Goal: Information Seeking & Learning: Learn about a topic

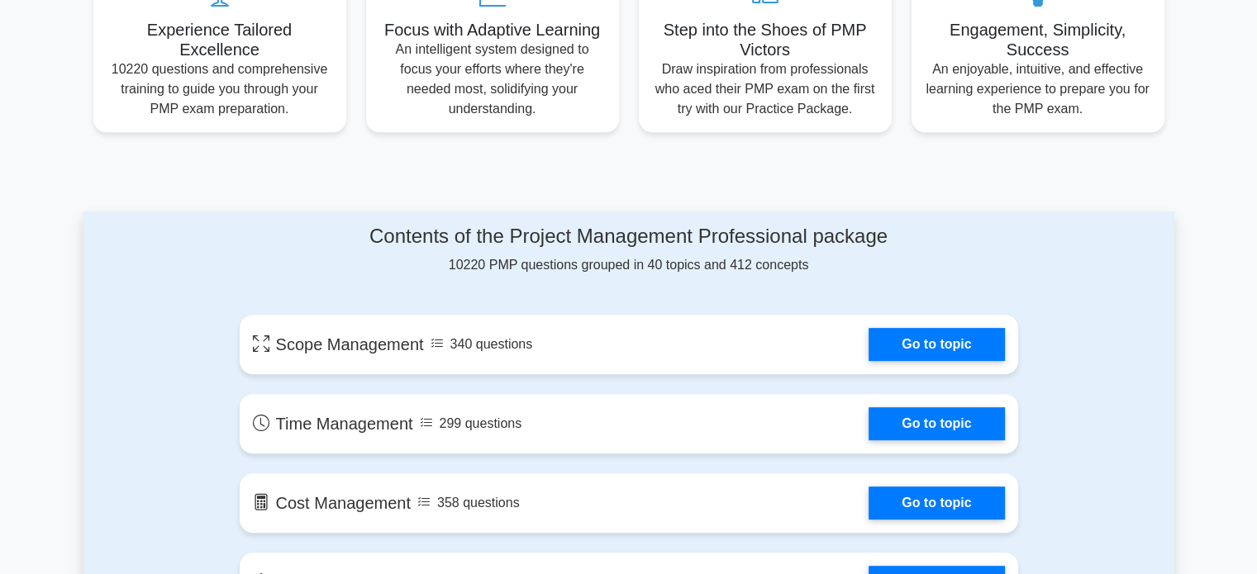
scroll to position [744, 0]
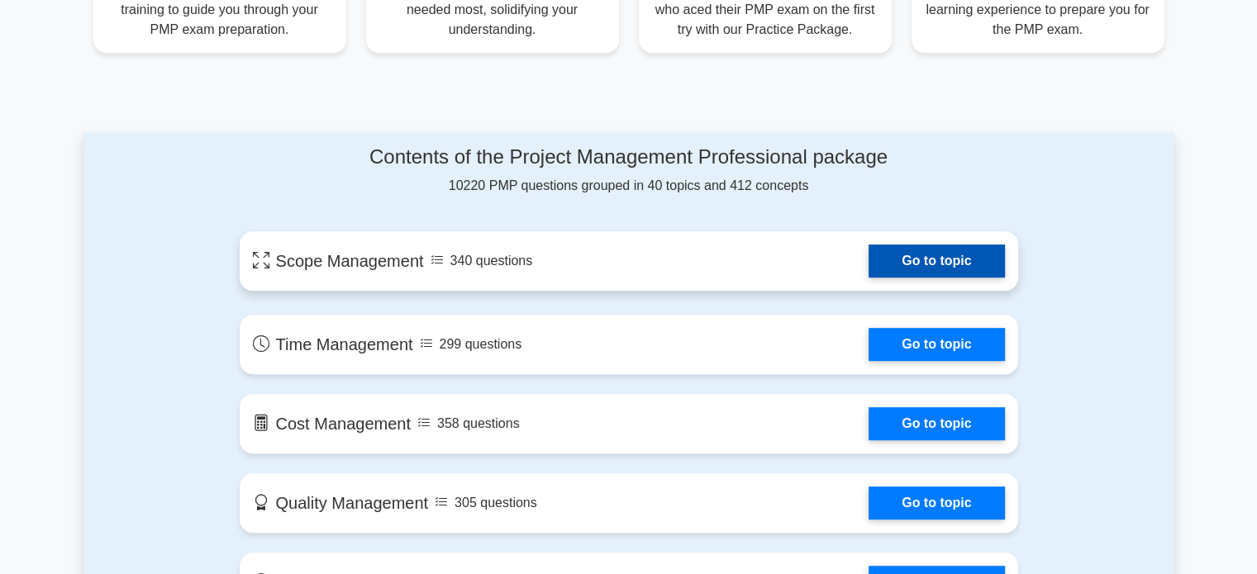
click at [884, 255] on link "Go to topic" at bounding box center [937, 261] width 136 height 33
click at [869, 263] on link "Go to topic" at bounding box center [937, 261] width 136 height 33
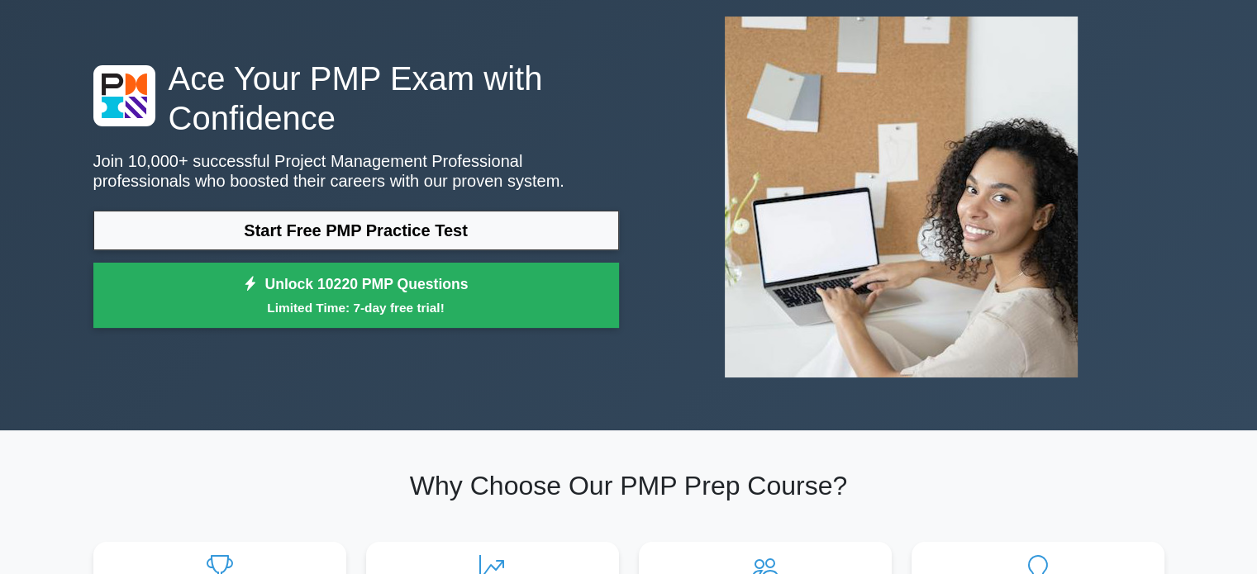
scroll to position [0, 0]
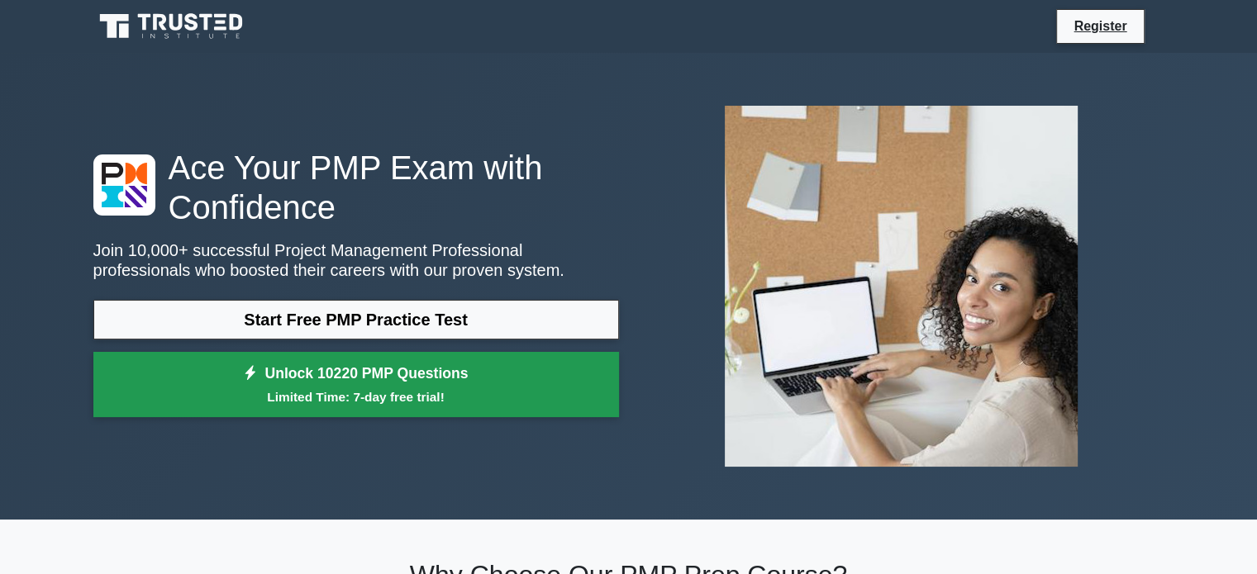
click at [350, 380] on link "Unlock 10220 PMP Questions Limited Time: 7-day free trial!" at bounding box center [356, 385] width 526 height 66
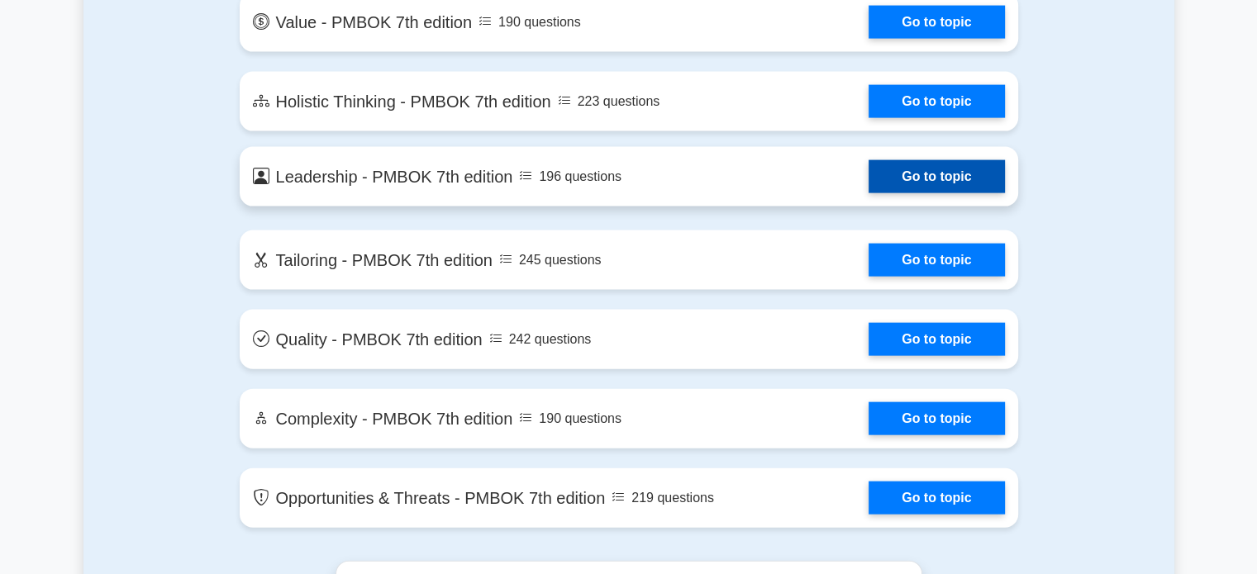
scroll to position [3471, 0]
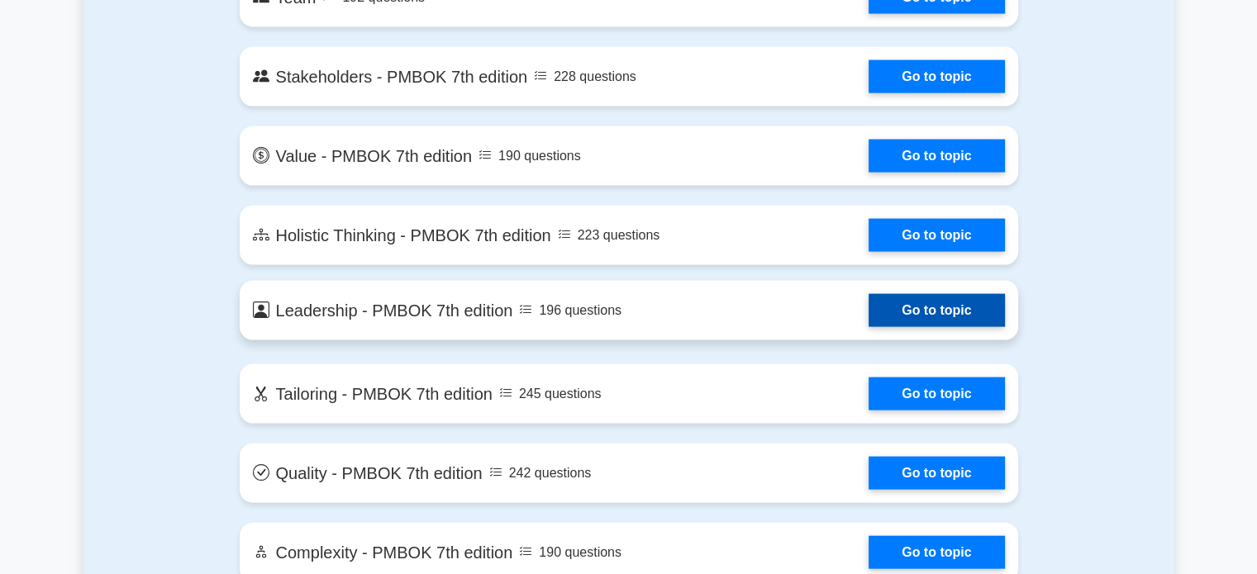
click at [932, 302] on link "Go to topic" at bounding box center [937, 310] width 136 height 33
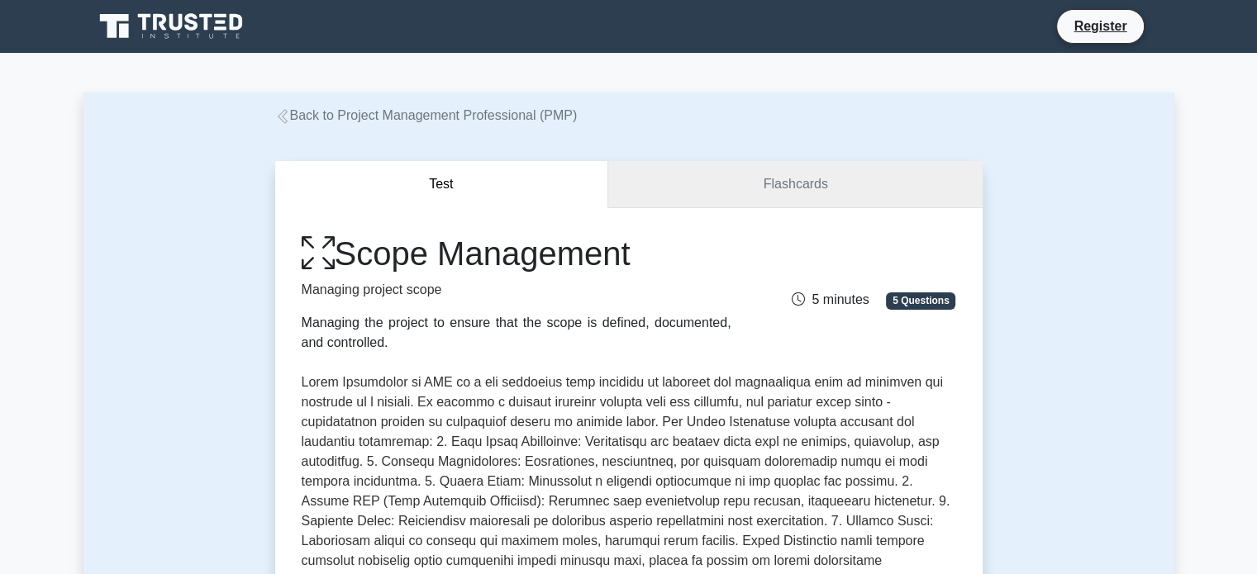
click at [805, 198] on link "Flashcards" at bounding box center [795, 184] width 374 height 47
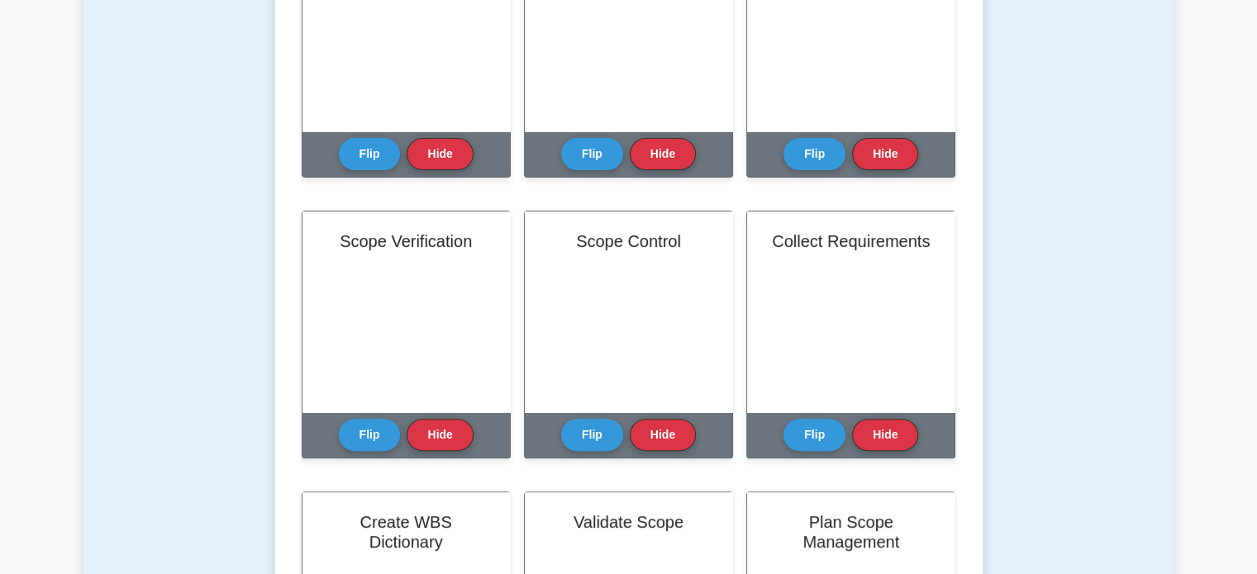
scroll to position [744, 0]
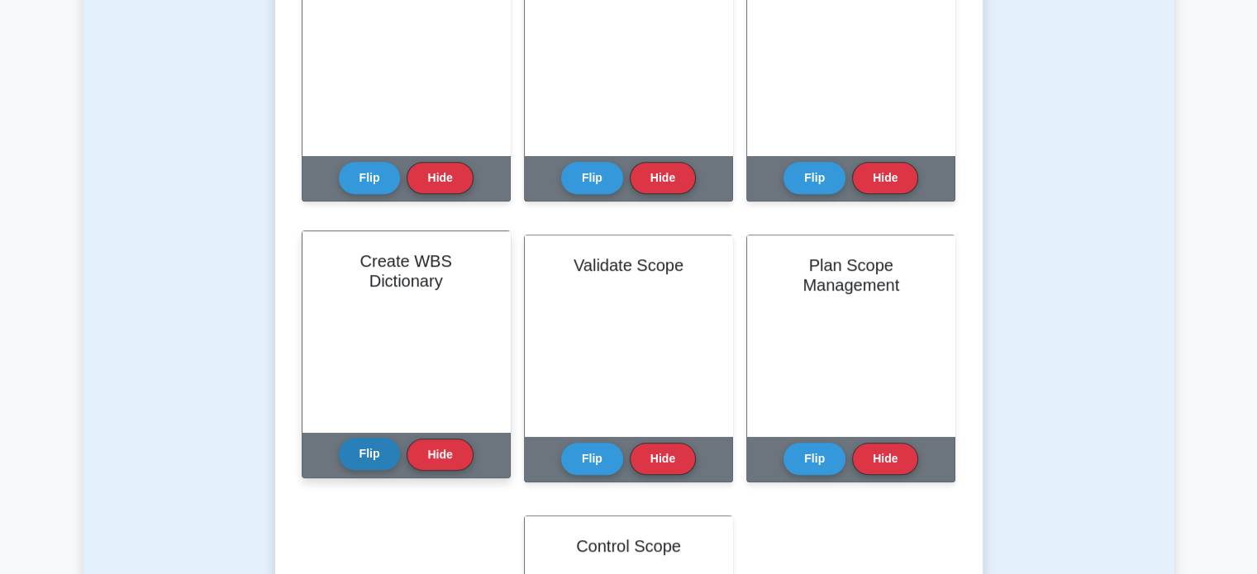
click at [350, 460] on button "Flip" at bounding box center [370, 454] width 62 height 32
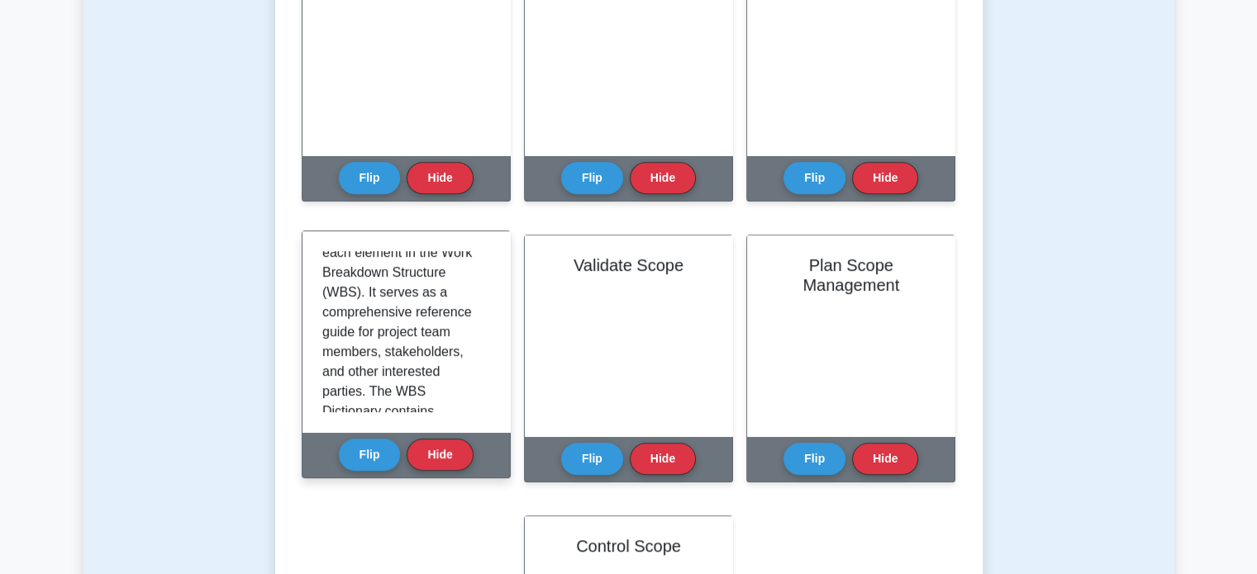
scroll to position [446, 0]
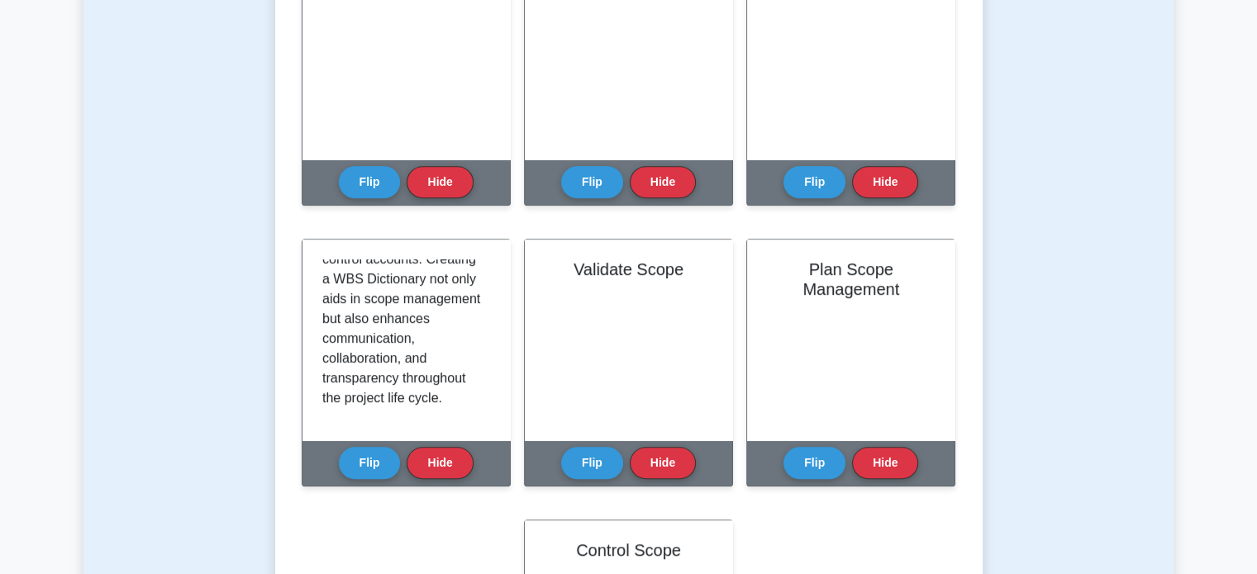
click at [189, 422] on div "Test Flashcards Learn Scope Management (PMP) with Interactive Flashcards Master…" at bounding box center [628, 124] width 1091 height 1485
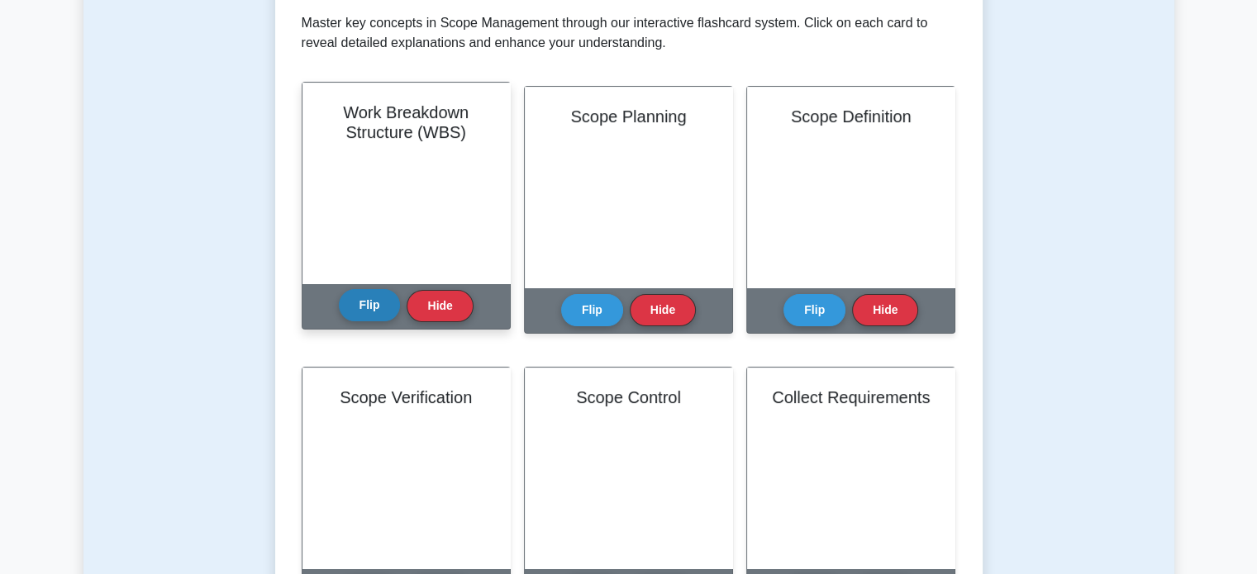
scroll to position [0, 0]
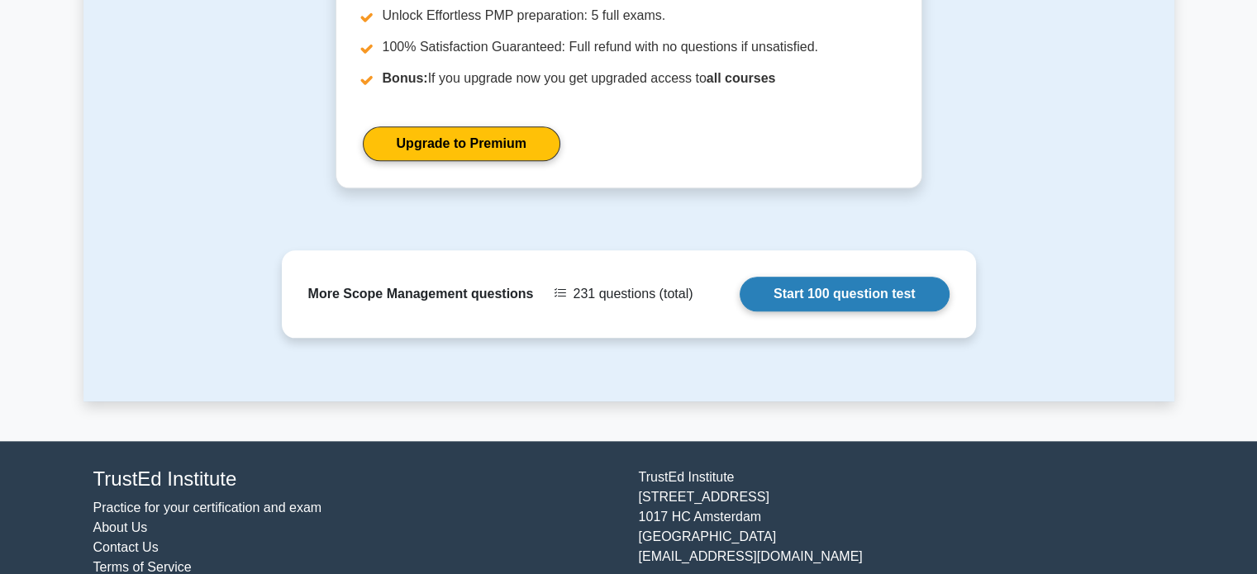
scroll to position [1762, 0]
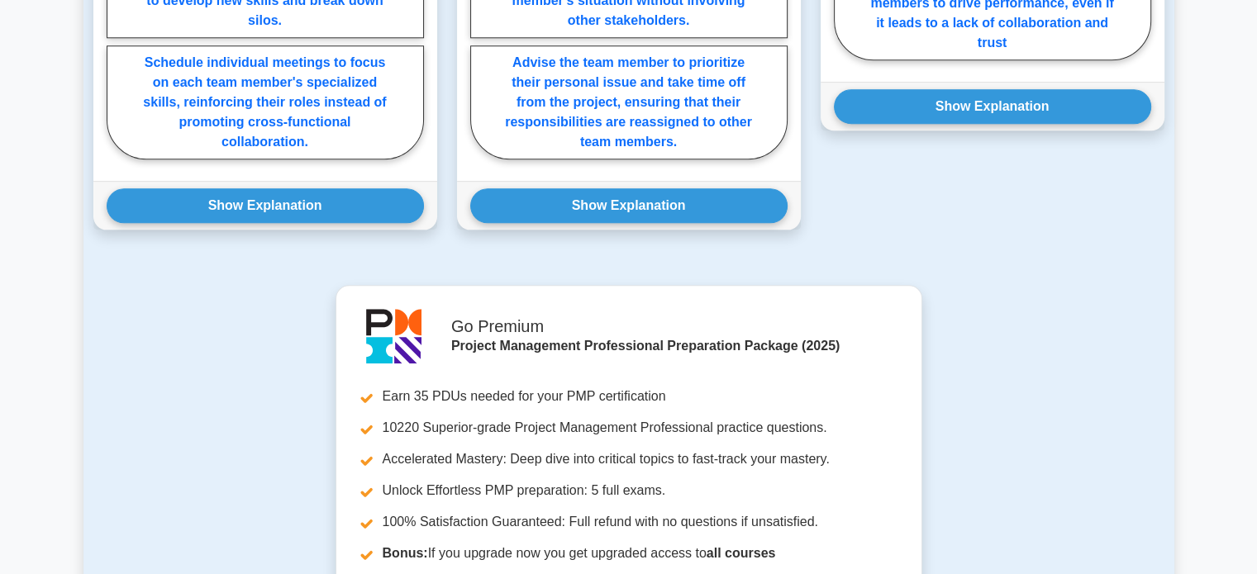
scroll to position [1901, 0]
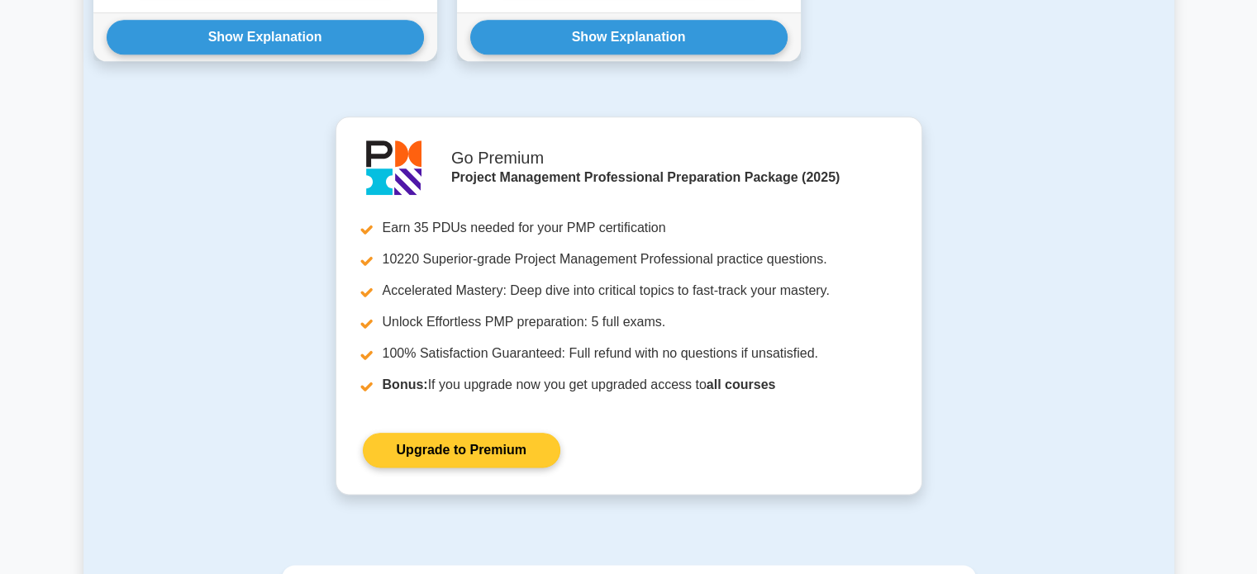
click at [531, 433] on link "Upgrade to Premium" at bounding box center [462, 450] width 198 height 35
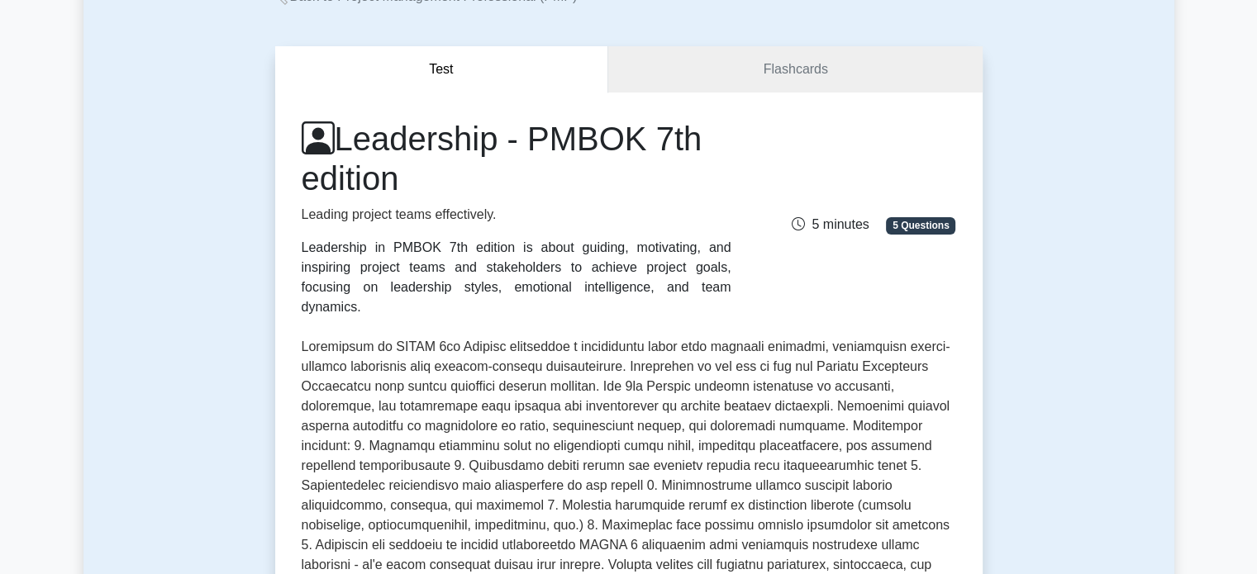
scroll to position [0, 0]
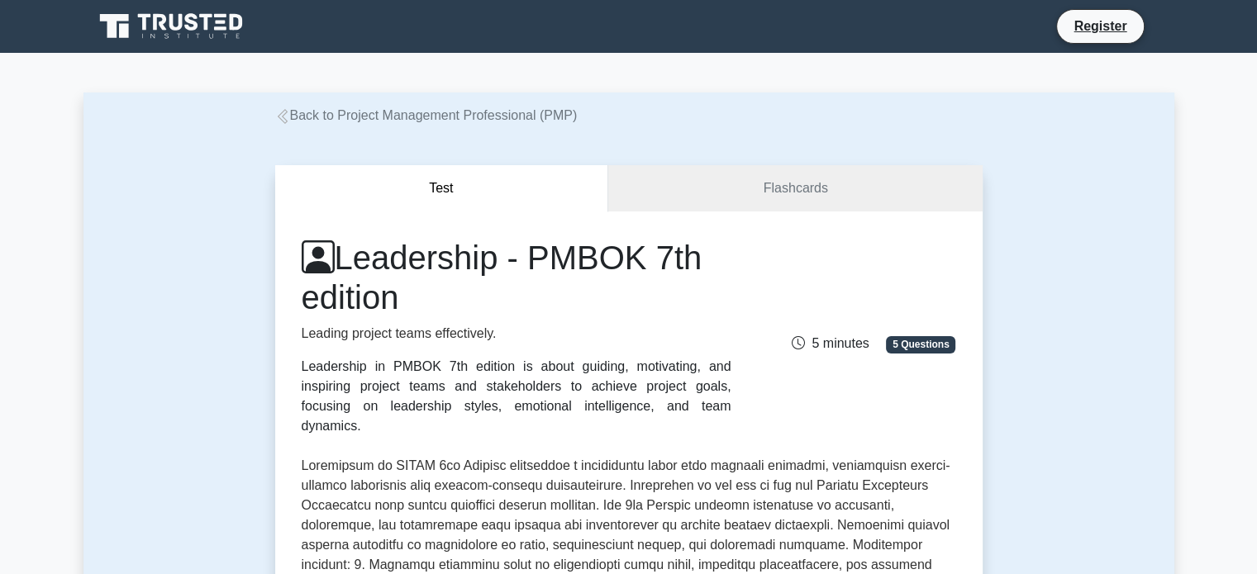
click at [188, 25] on icon at bounding box center [191, 21] width 13 height 17
